Goal: Find specific page/section: Find specific page/section

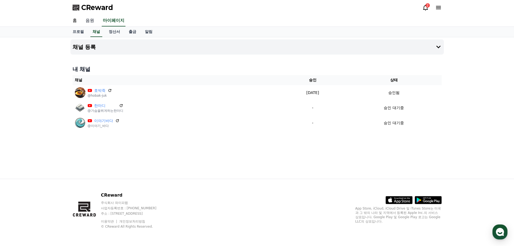
click at [92, 23] on link "음원" at bounding box center [89, 20] width 17 height 11
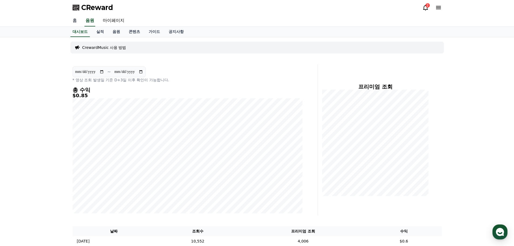
click at [77, 24] on link "홈" at bounding box center [74, 20] width 13 height 11
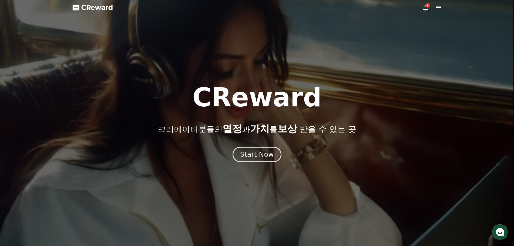
click at [260, 159] on button "Start Now" at bounding box center [256, 153] width 49 height 15
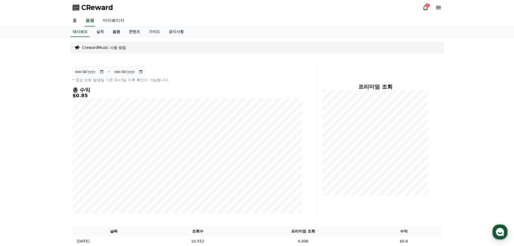
click at [118, 36] on link "음원" at bounding box center [116, 32] width 16 height 10
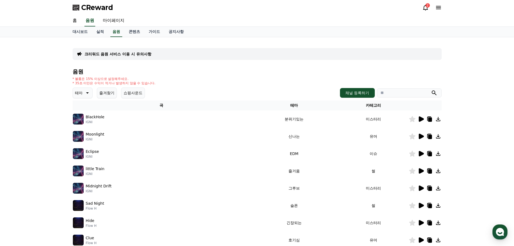
click at [408, 92] on input "search" at bounding box center [409, 92] width 65 height 9
type input "***"
click at [431, 90] on button "submit" at bounding box center [434, 93] width 6 height 6
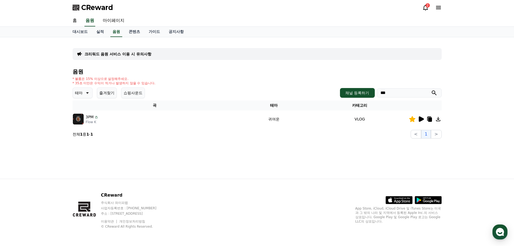
click at [418, 121] on icon at bounding box center [420, 119] width 6 height 6
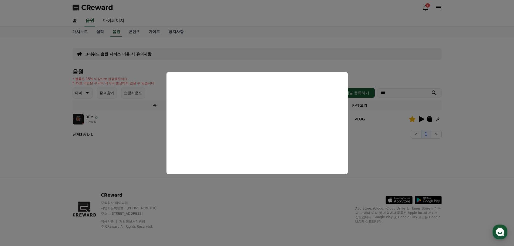
click at [100, 29] on button "close modal" at bounding box center [257, 123] width 514 height 246
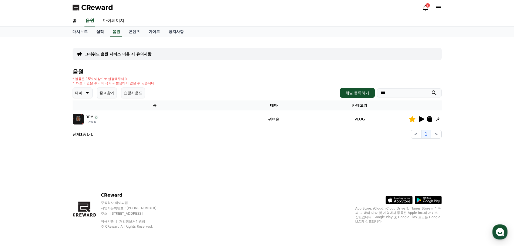
click at [102, 33] on link "실적" at bounding box center [100, 32] width 16 height 10
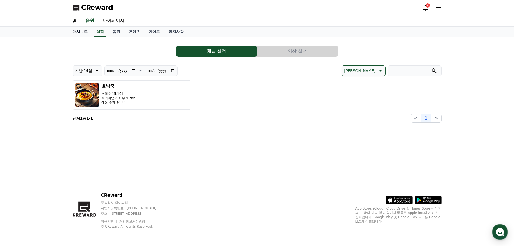
click at [80, 33] on link "대시보드" at bounding box center [80, 32] width 24 height 10
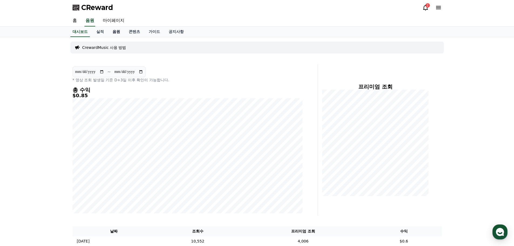
click at [116, 33] on link "음원" at bounding box center [116, 32] width 16 height 10
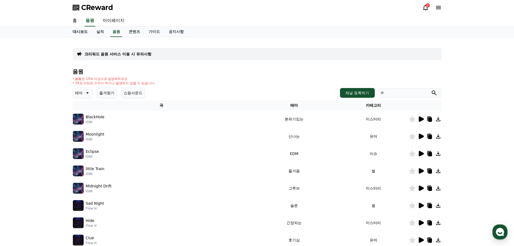
click at [85, 33] on link "대시보드" at bounding box center [80, 32] width 24 height 10
